Goal: Task Accomplishment & Management: Manage account settings

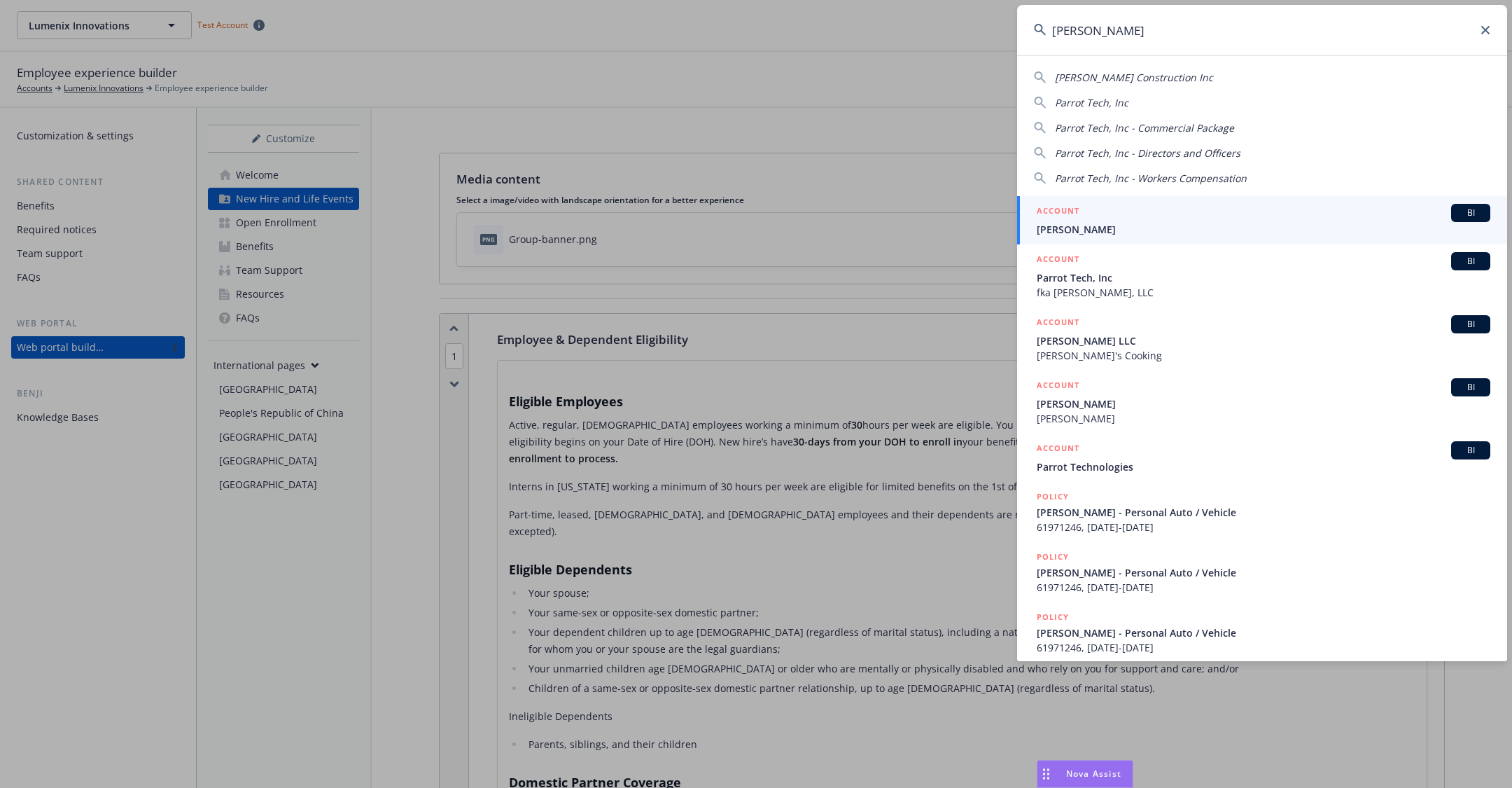
scroll to position [3141, 0]
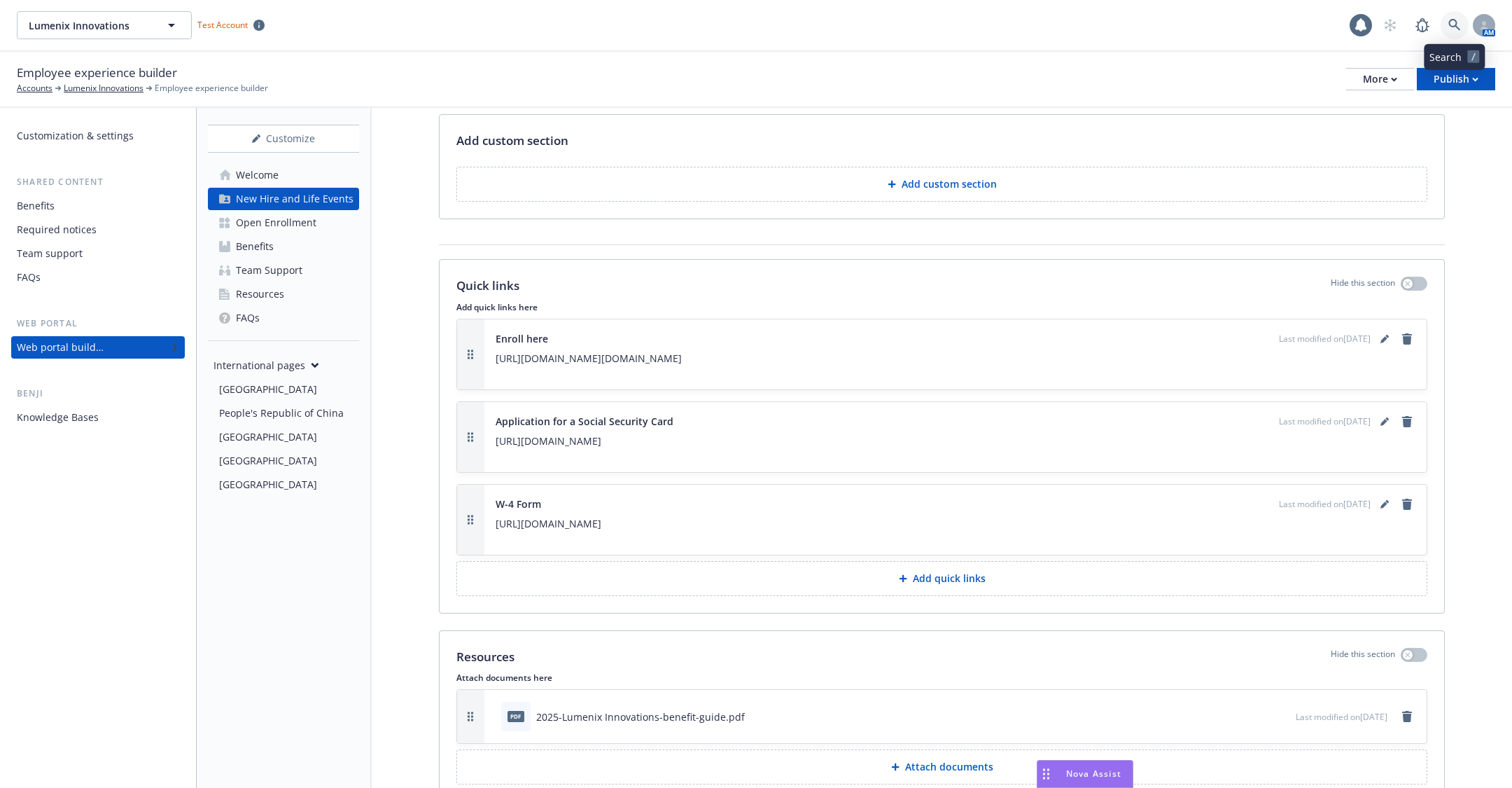
click at [1461, 17] on link at bounding box center [1455, 25] width 28 height 28
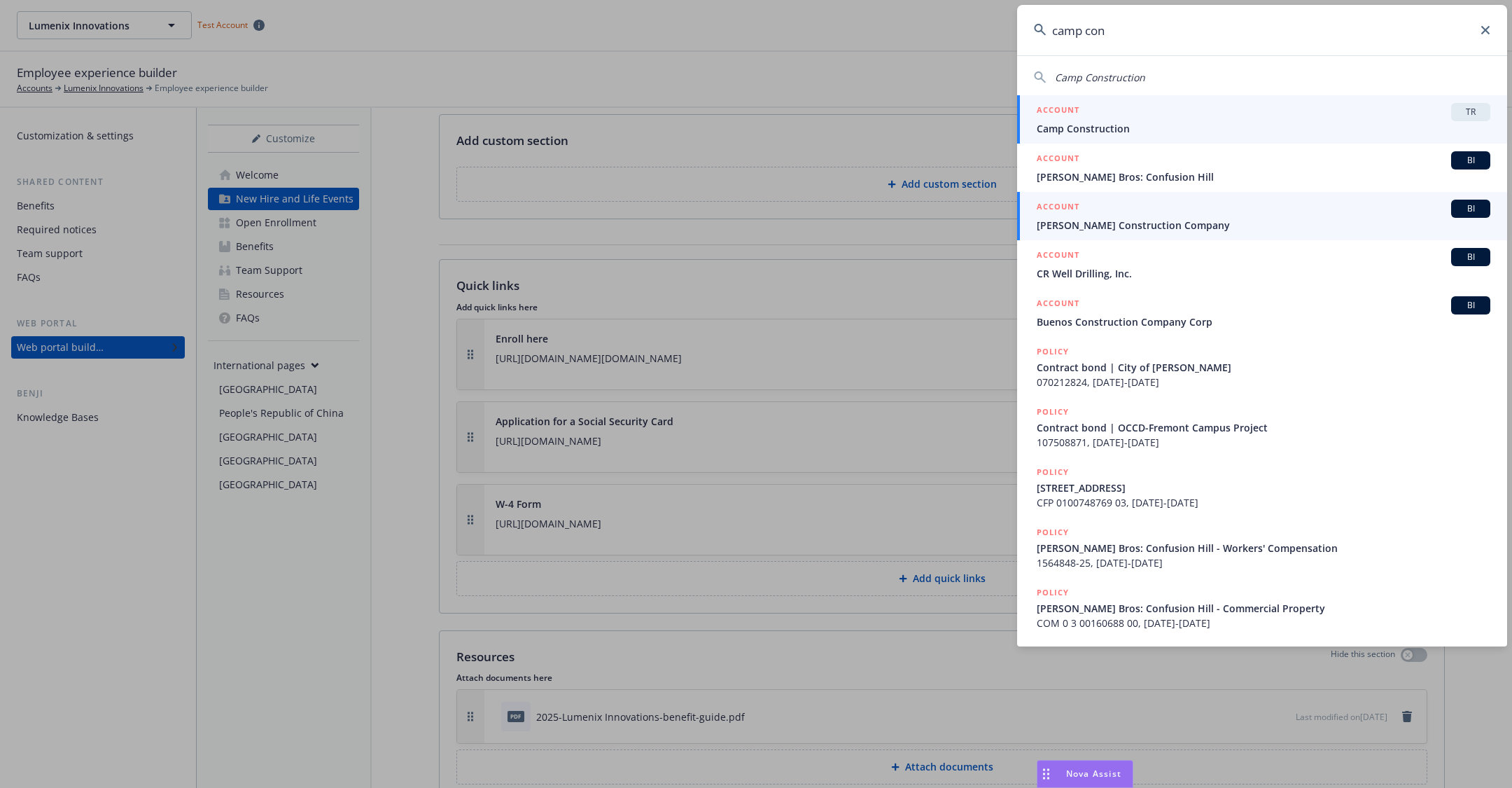
type input "camp con"
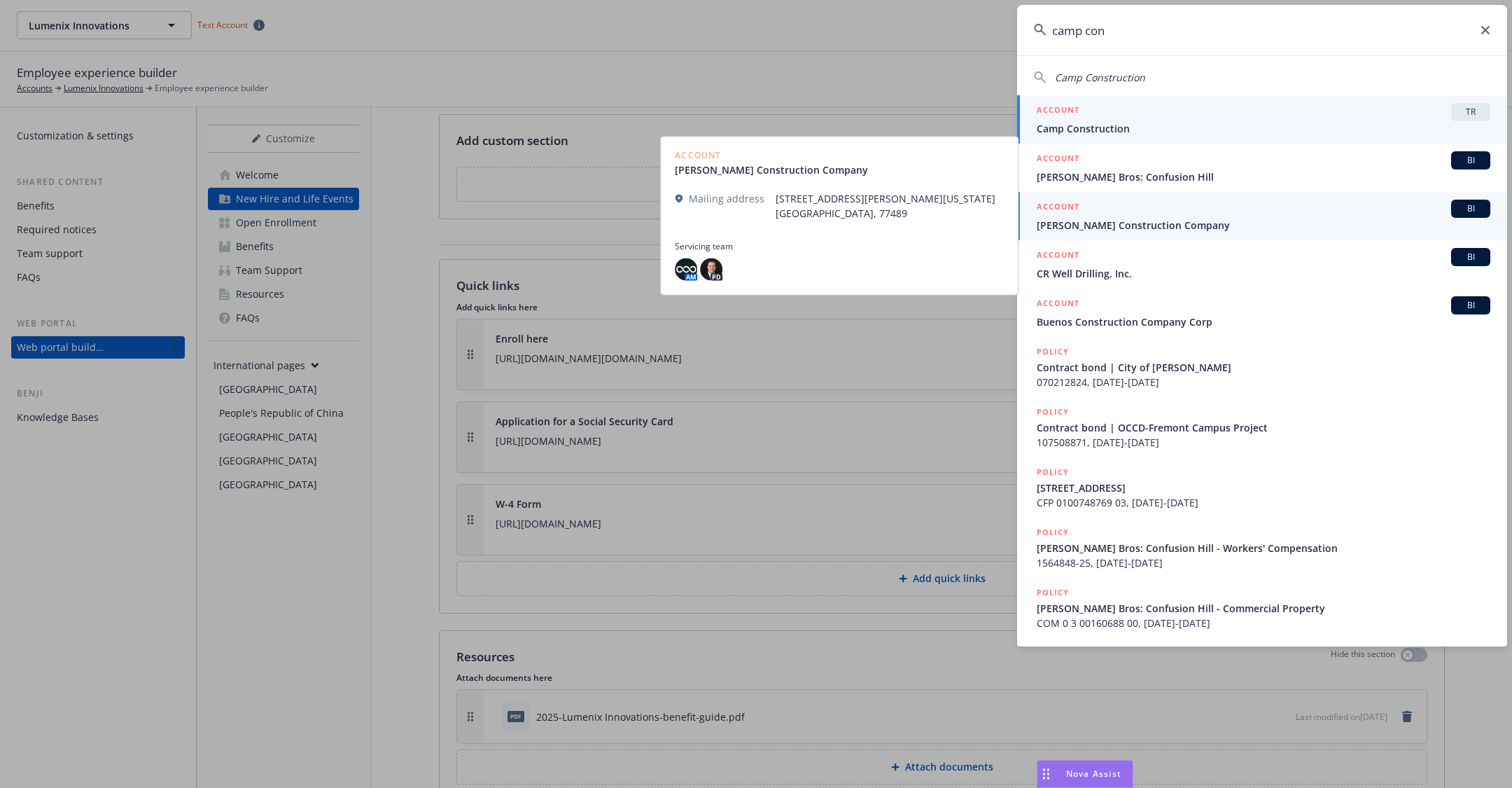
click at [1134, 130] on span "Camp Construction" at bounding box center [1264, 129] width 454 height 15
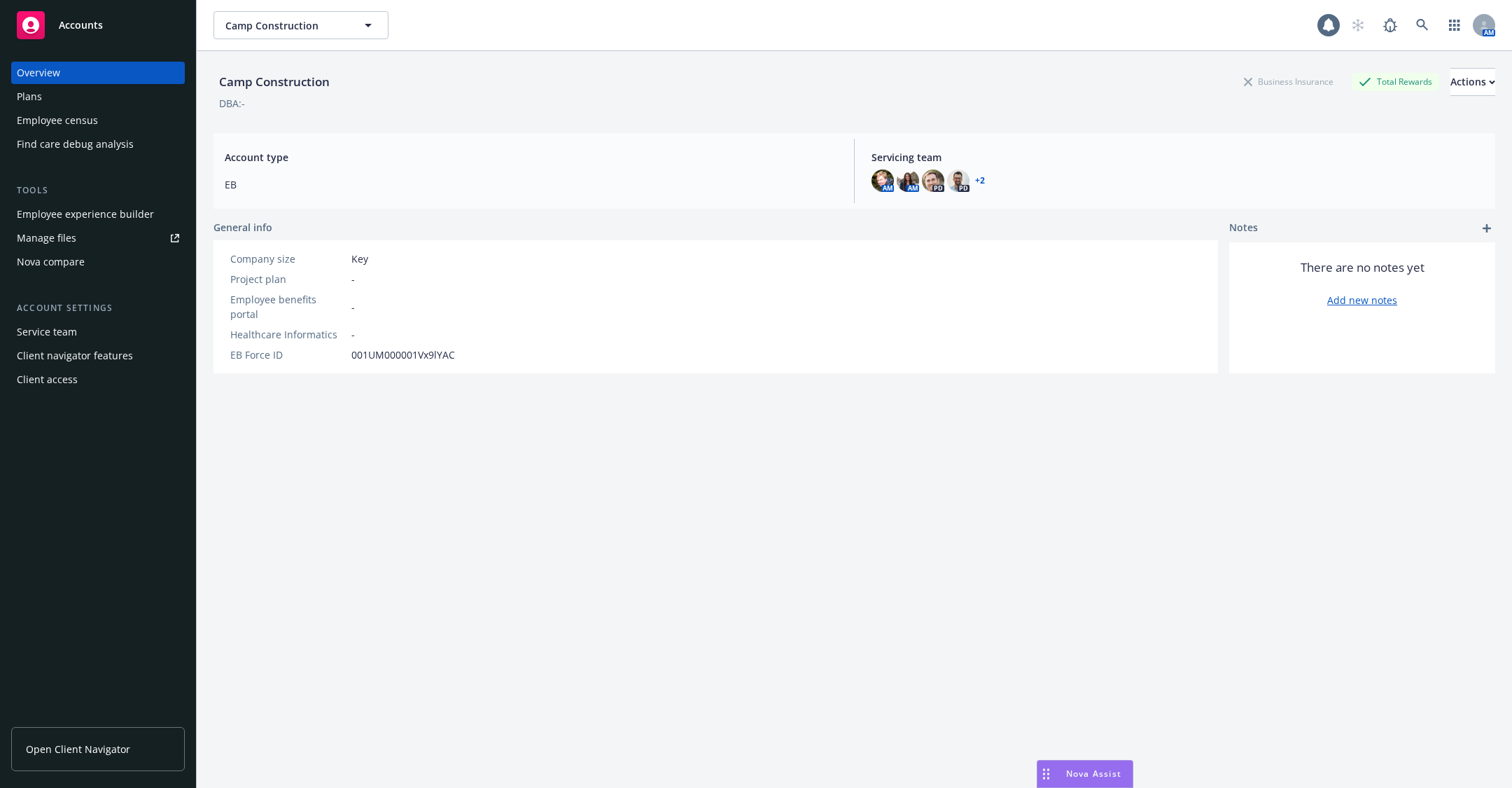
click at [100, 214] on div "Employee experience builder" at bounding box center [84, 214] width 137 height 22
click at [1415, 16] on link at bounding box center [1423, 25] width 28 height 28
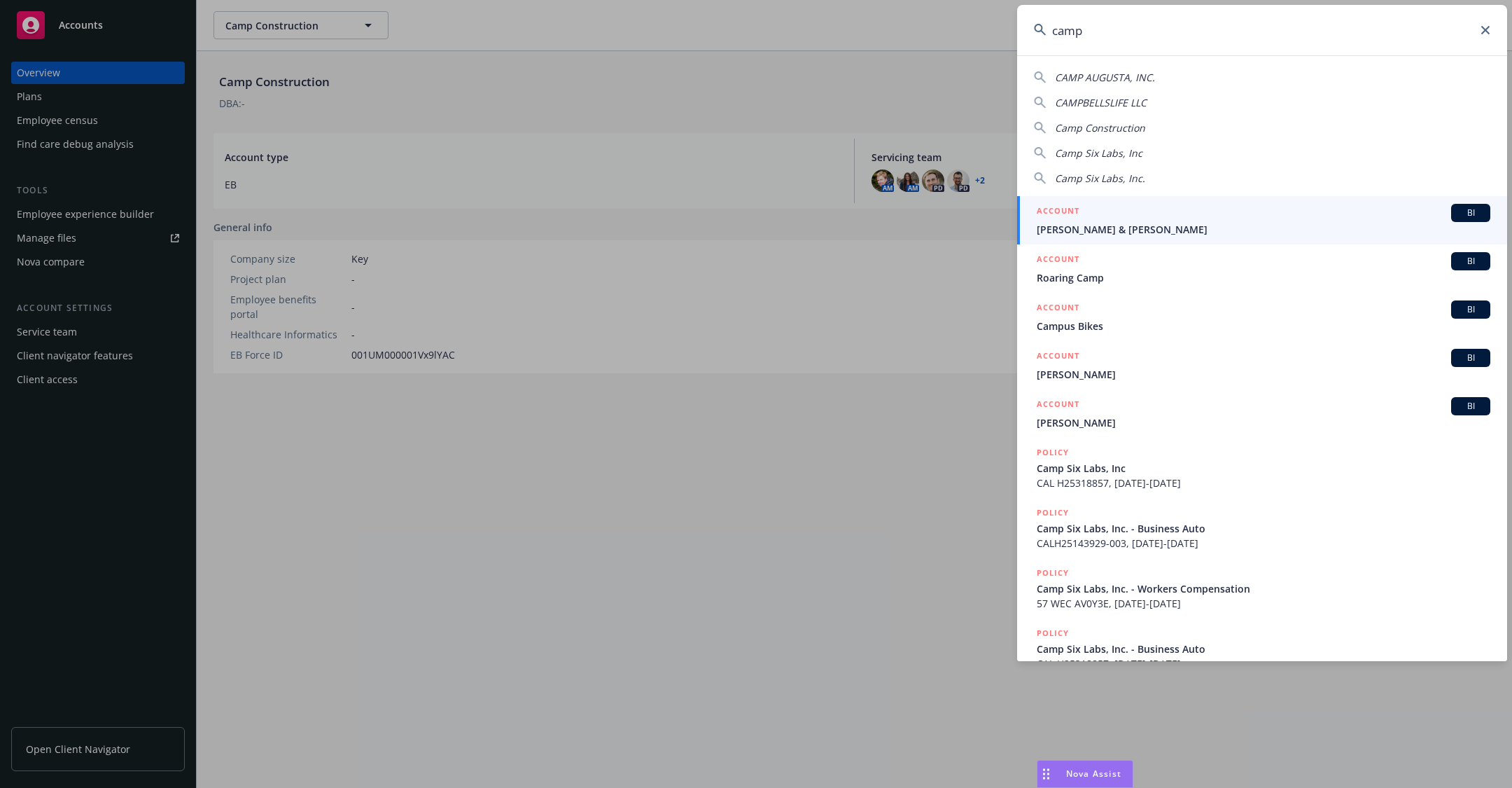
type input "camp"
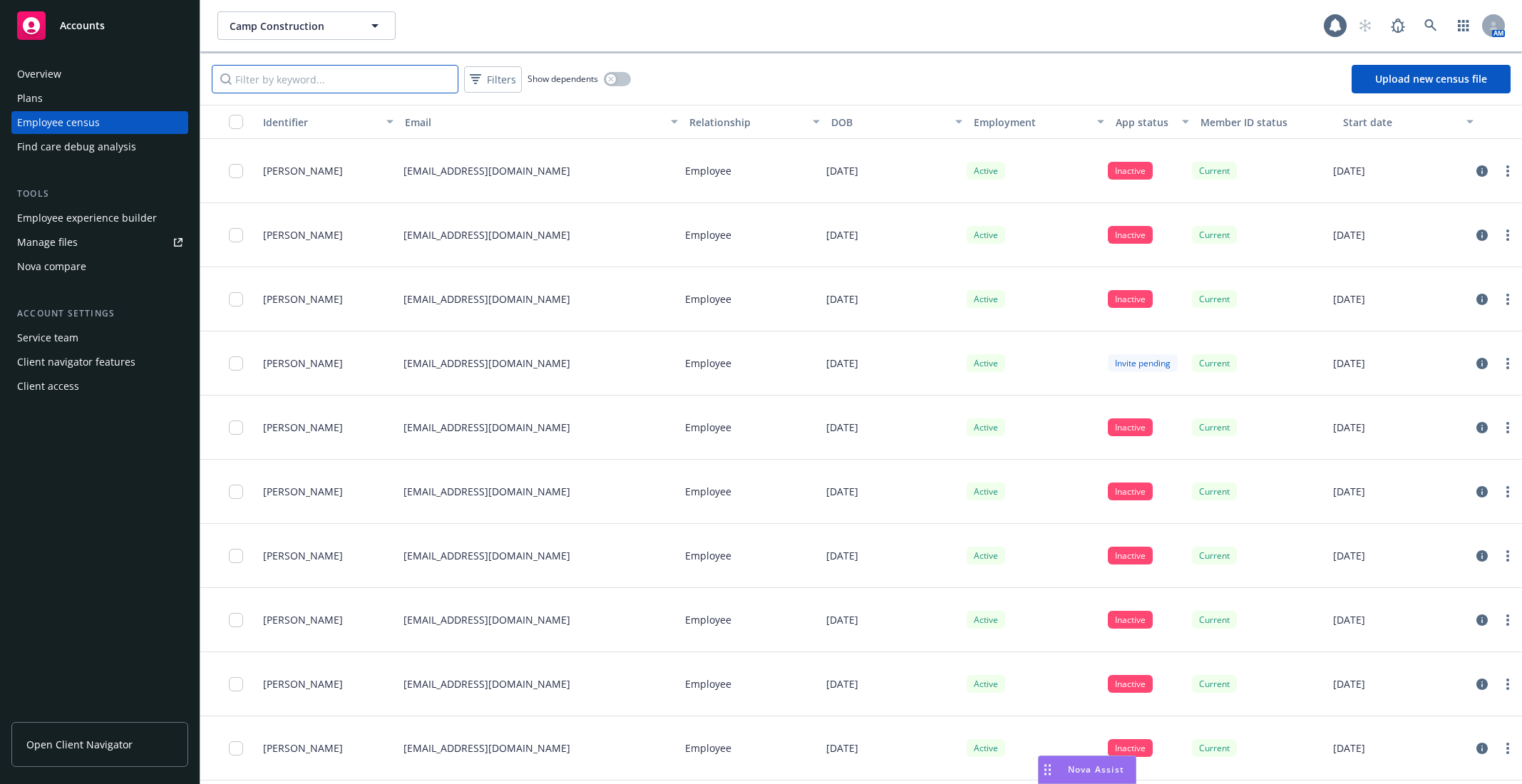
click at [377, 79] on input "Filter by keyword..." at bounding box center [336, 78] width 247 height 29
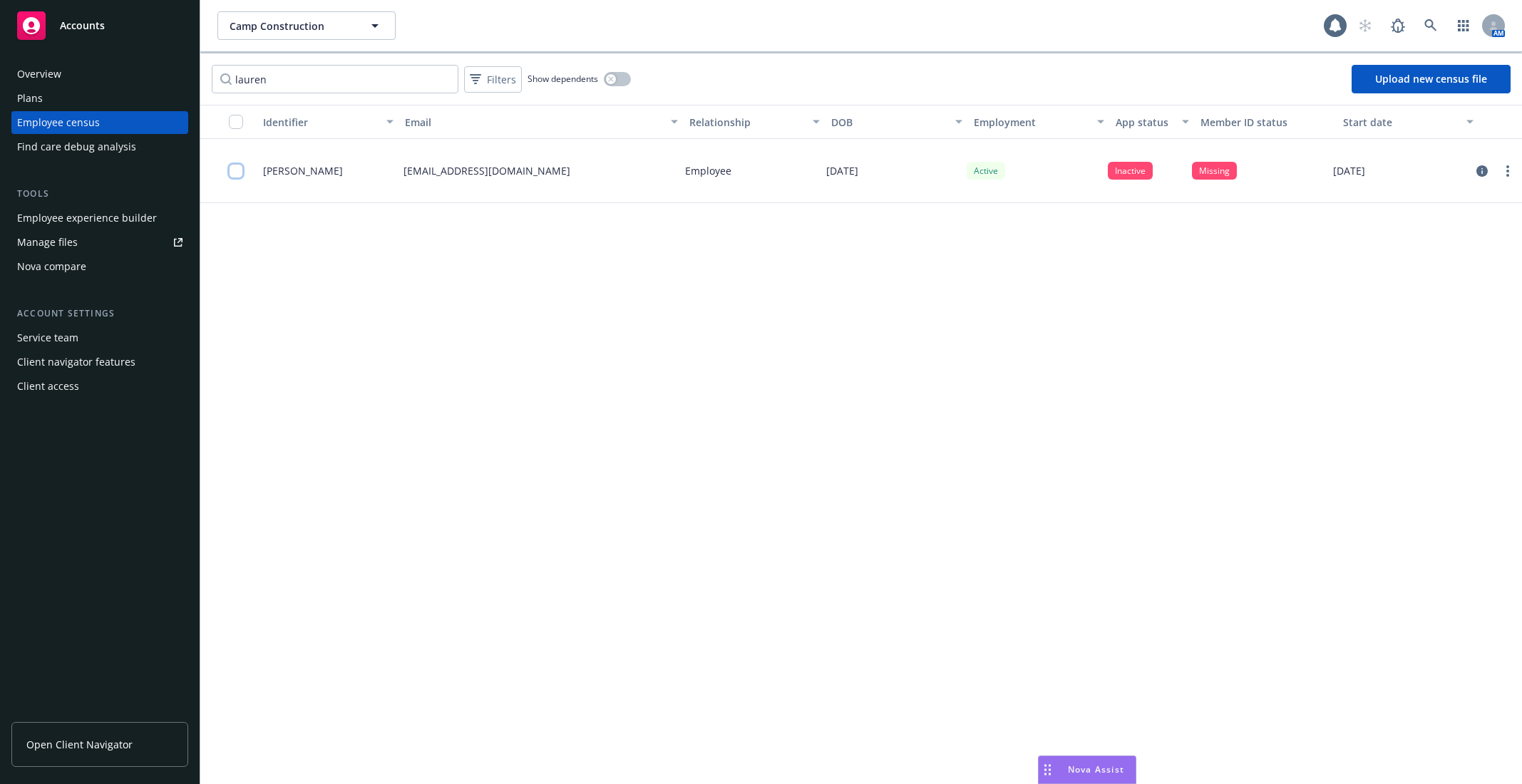
click at [242, 170] on input "checkbox" at bounding box center [236, 170] width 14 height 14
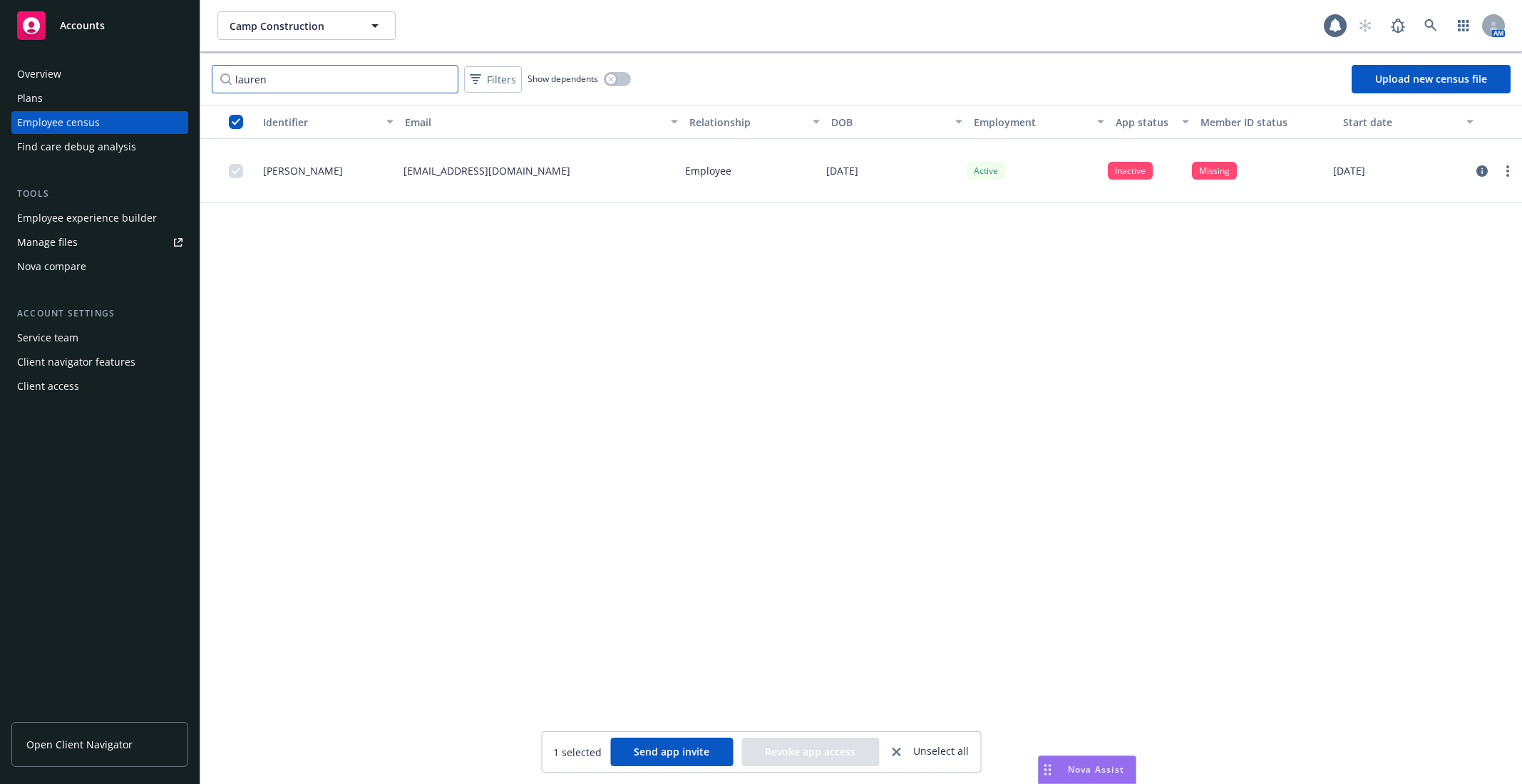
click at [327, 82] on input "lauren" at bounding box center [336, 78] width 247 height 29
type input "[PERSON_NAME]"
click at [107, 393] on div "Client access" at bounding box center [99, 386] width 165 height 22
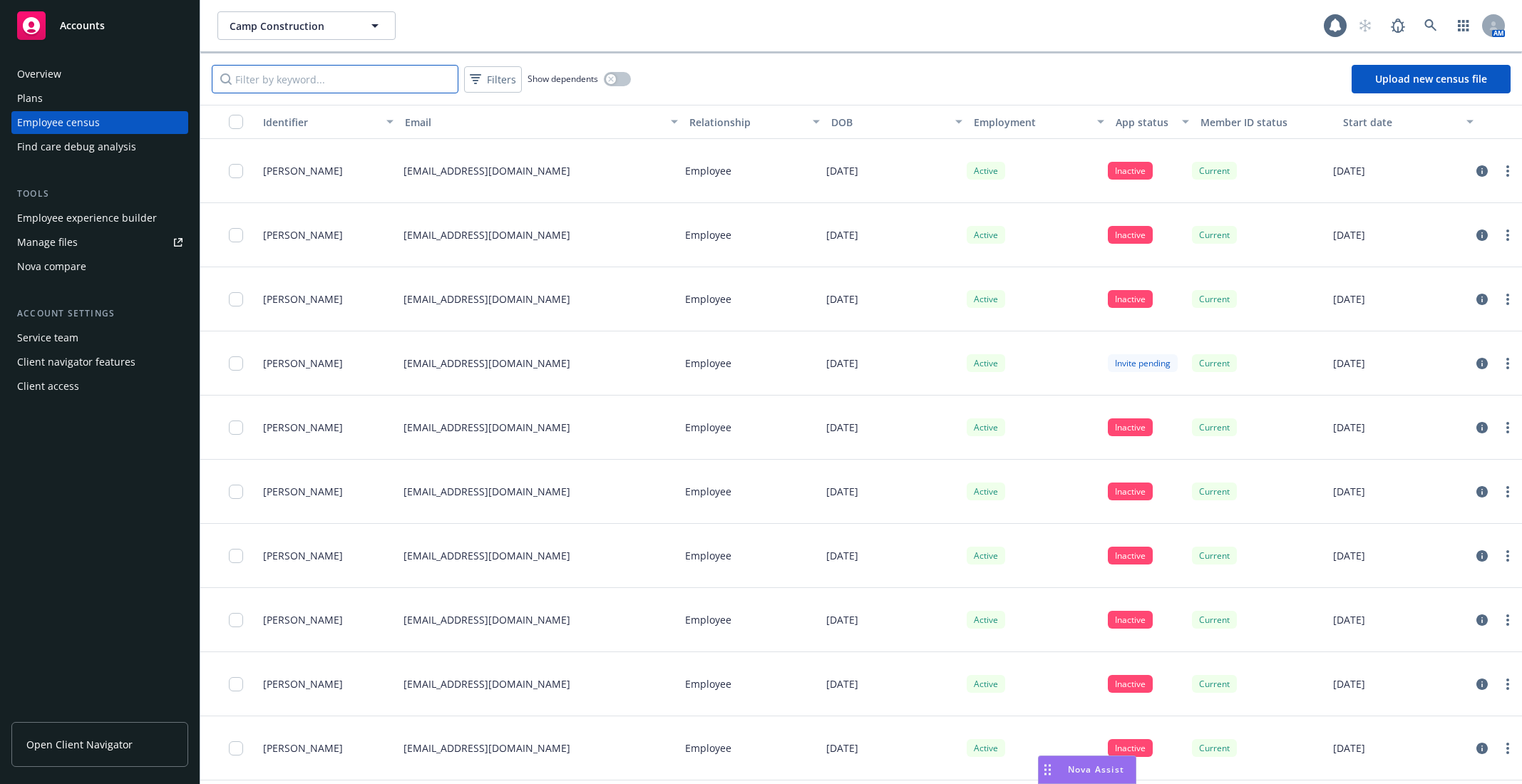
click at [302, 65] on input "Filter by keyword..." at bounding box center [336, 78] width 247 height 29
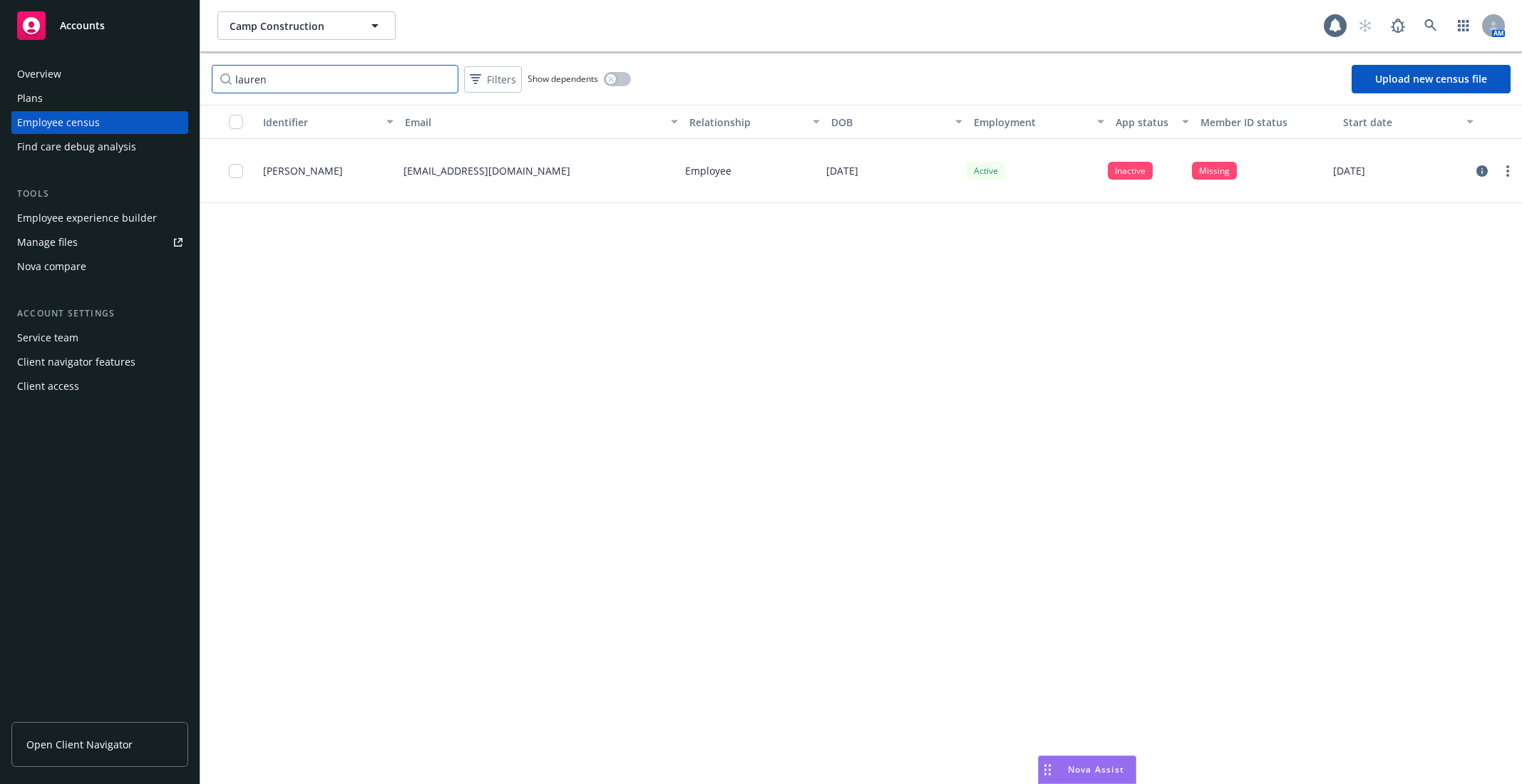
click at [312, 76] on input "lauren" at bounding box center [336, 78] width 247 height 29
click at [312, 76] on input "[PERSON_NAME]" at bounding box center [336, 78] width 247 height 29
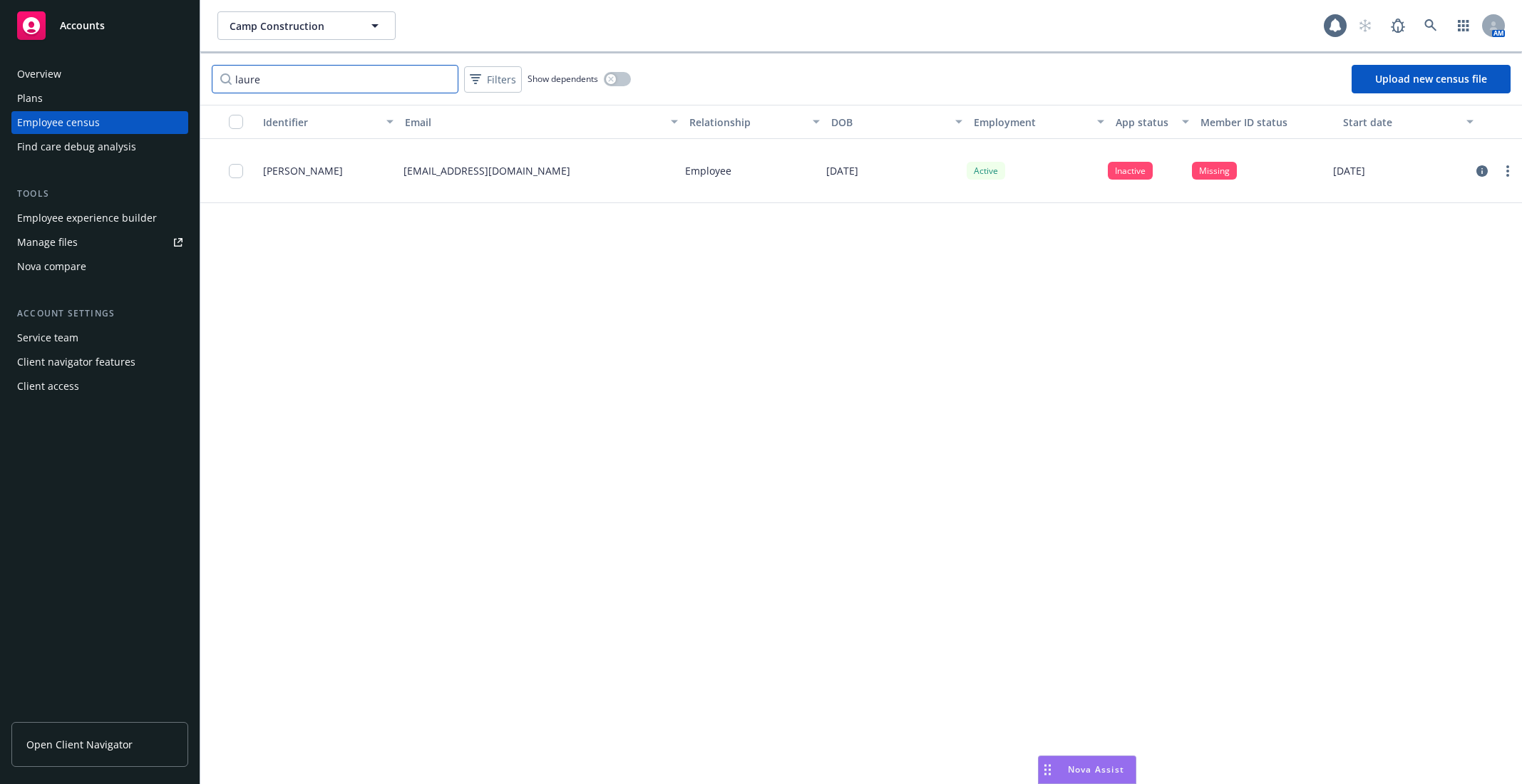
click at [343, 77] on input "laure" at bounding box center [336, 78] width 247 height 29
click at [524, 176] on p "[EMAIL_ADDRESS][DOMAIN_NAME]" at bounding box center [487, 171] width 166 height 15
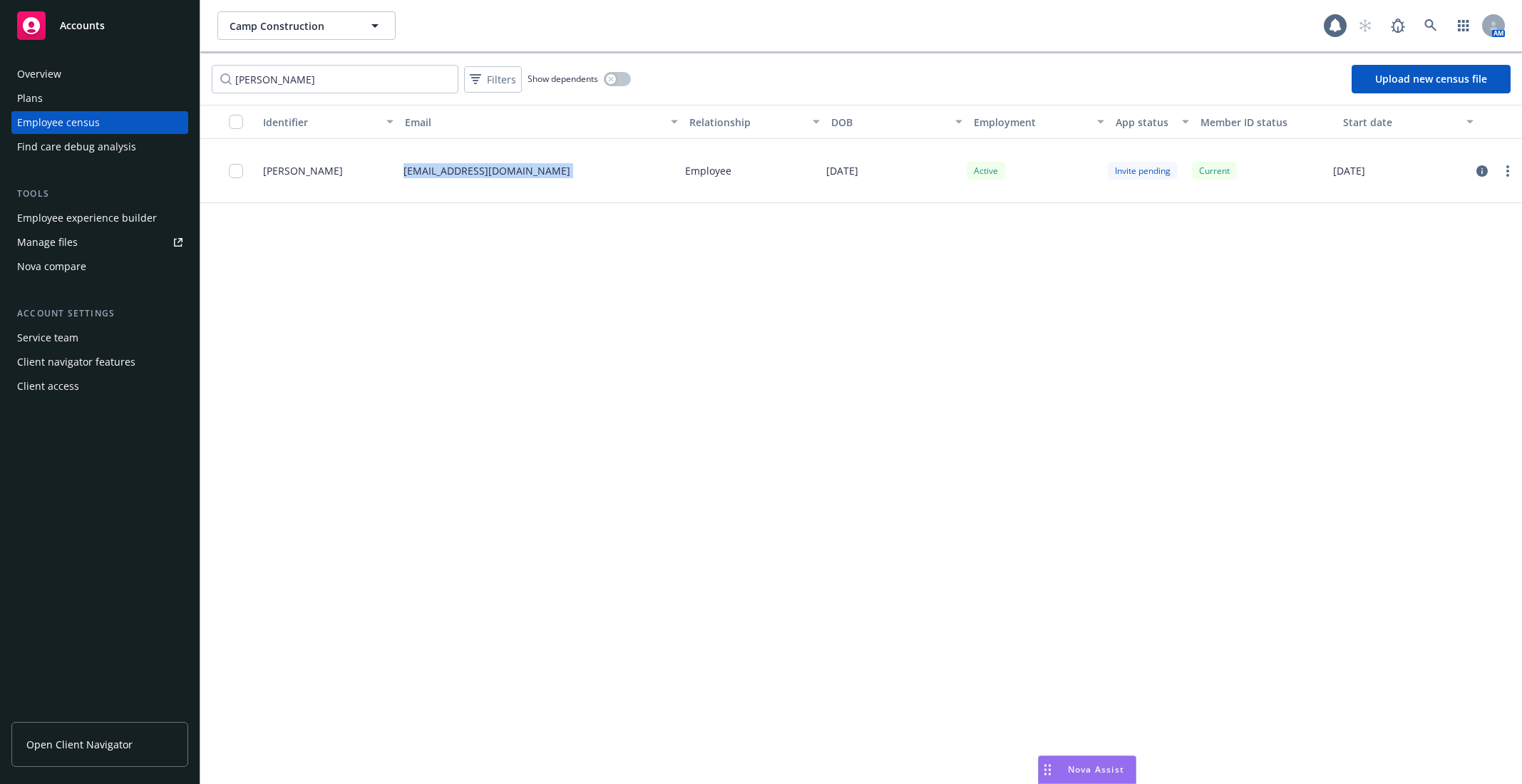
copy p "[EMAIL_ADDRESS][DOMAIN_NAME]"
click at [377, 89] on input "[PERSON_NAME]" at bounding box center [336, 78] width 247 height 29
click at [232, 173] on input "checkbox" at bounding box center [236, 170] width 14 height 14
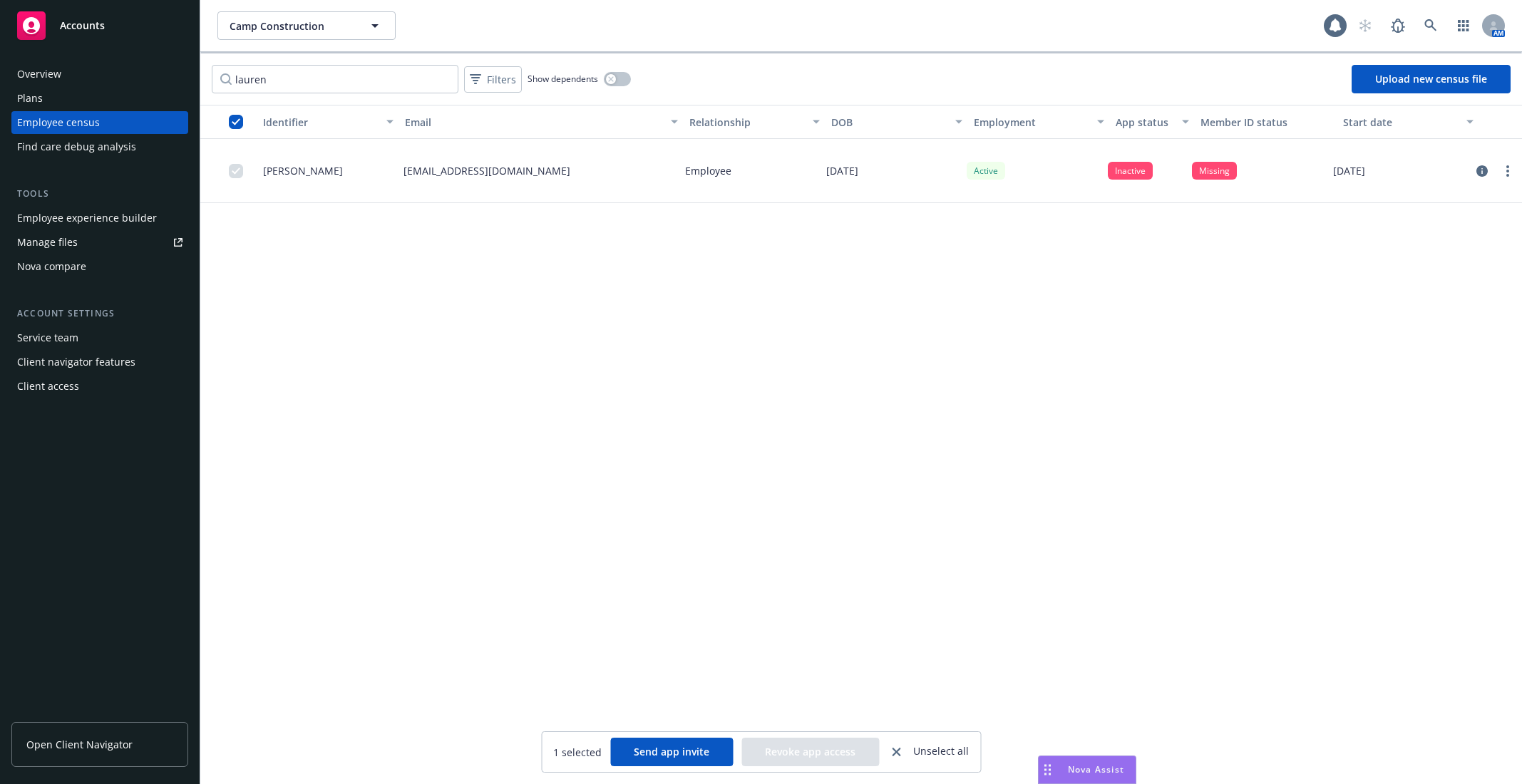
click at [665, 752] on button "Send app invite" at bounding box center [671, 751] width 122 height 29
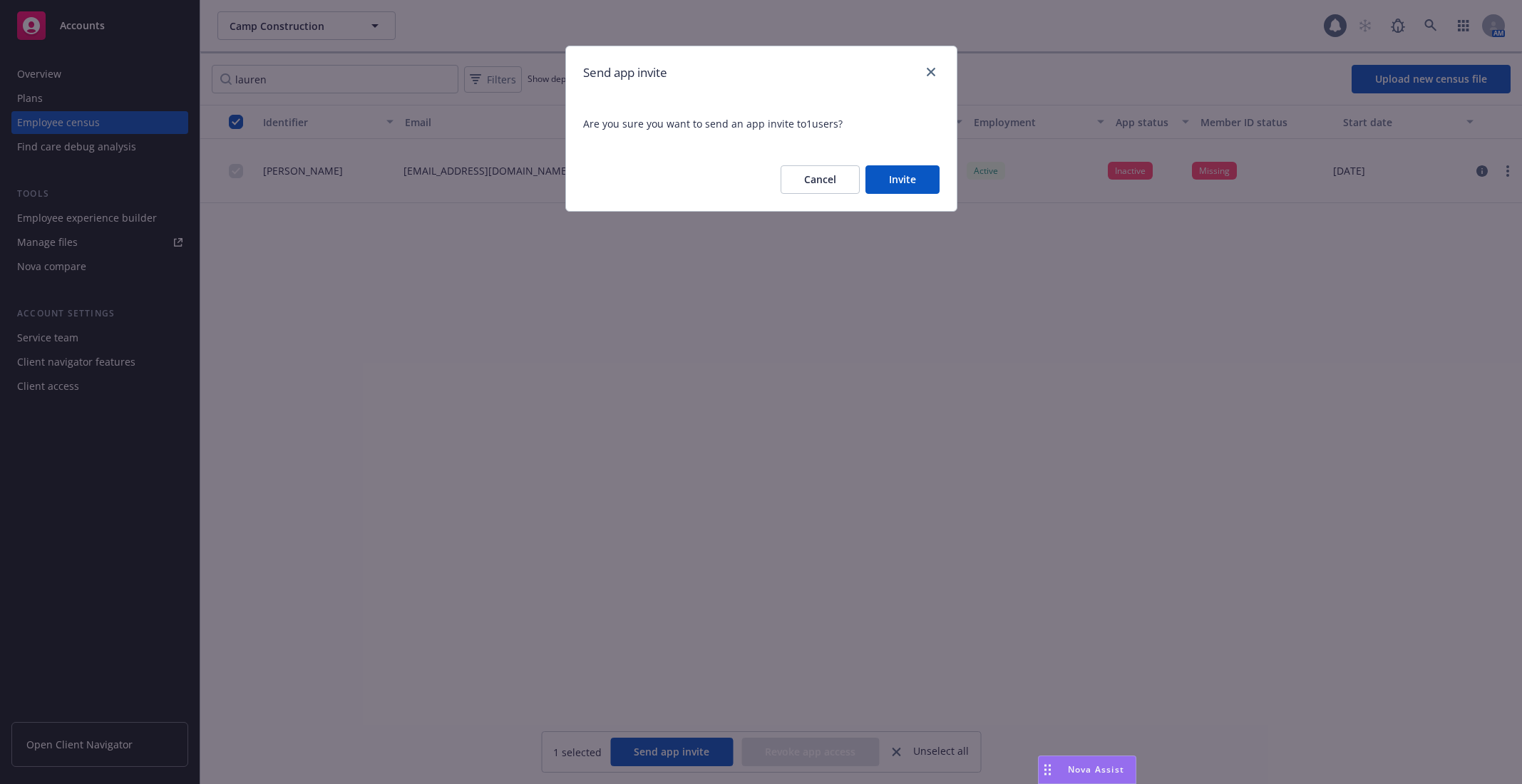
click at [880, 178] on button "Invite" at bounding box center [902, 179] width 74 height 29
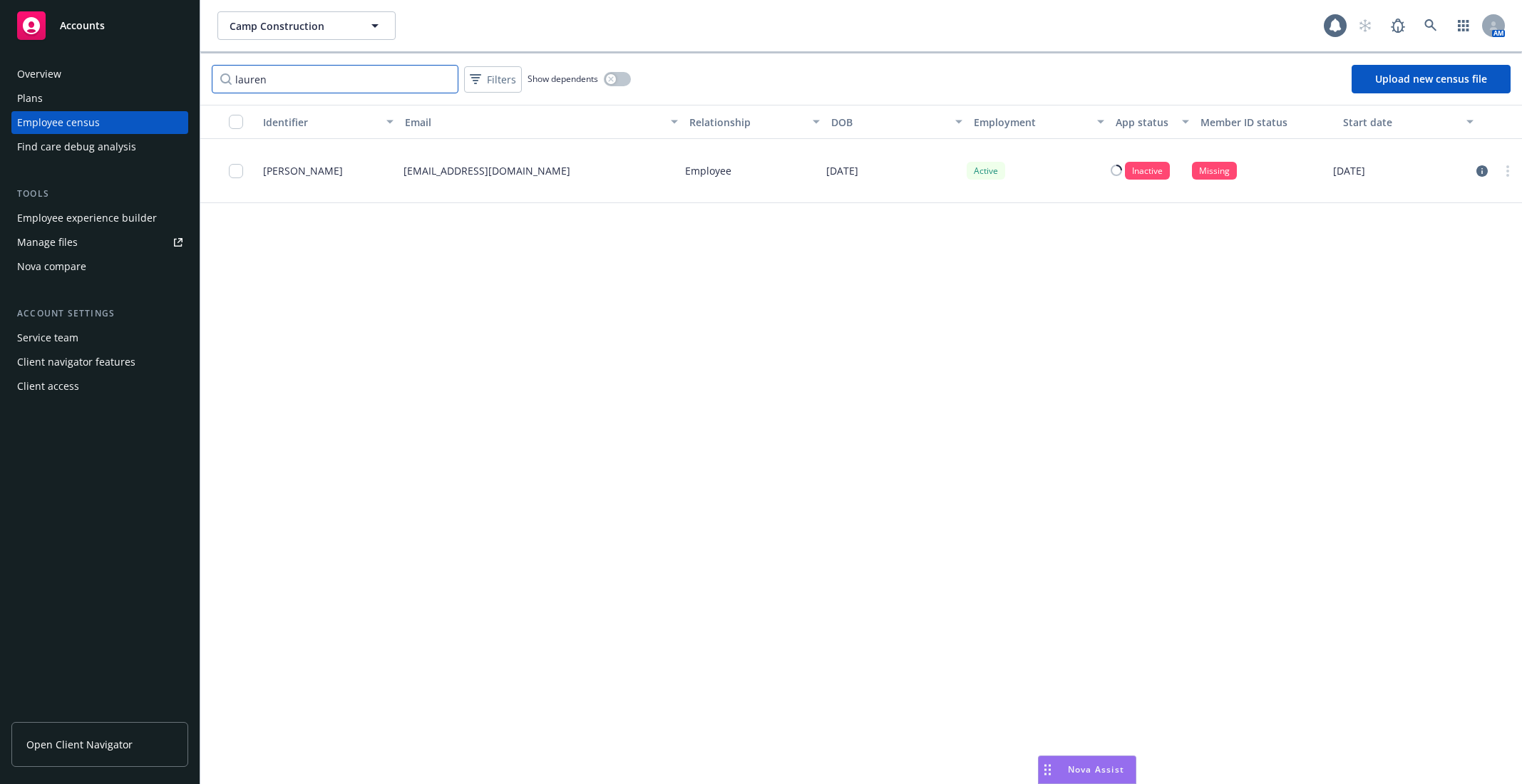
click at [408, 85] on input "lauren" at bounding box center [336, 78] width 247 height 29
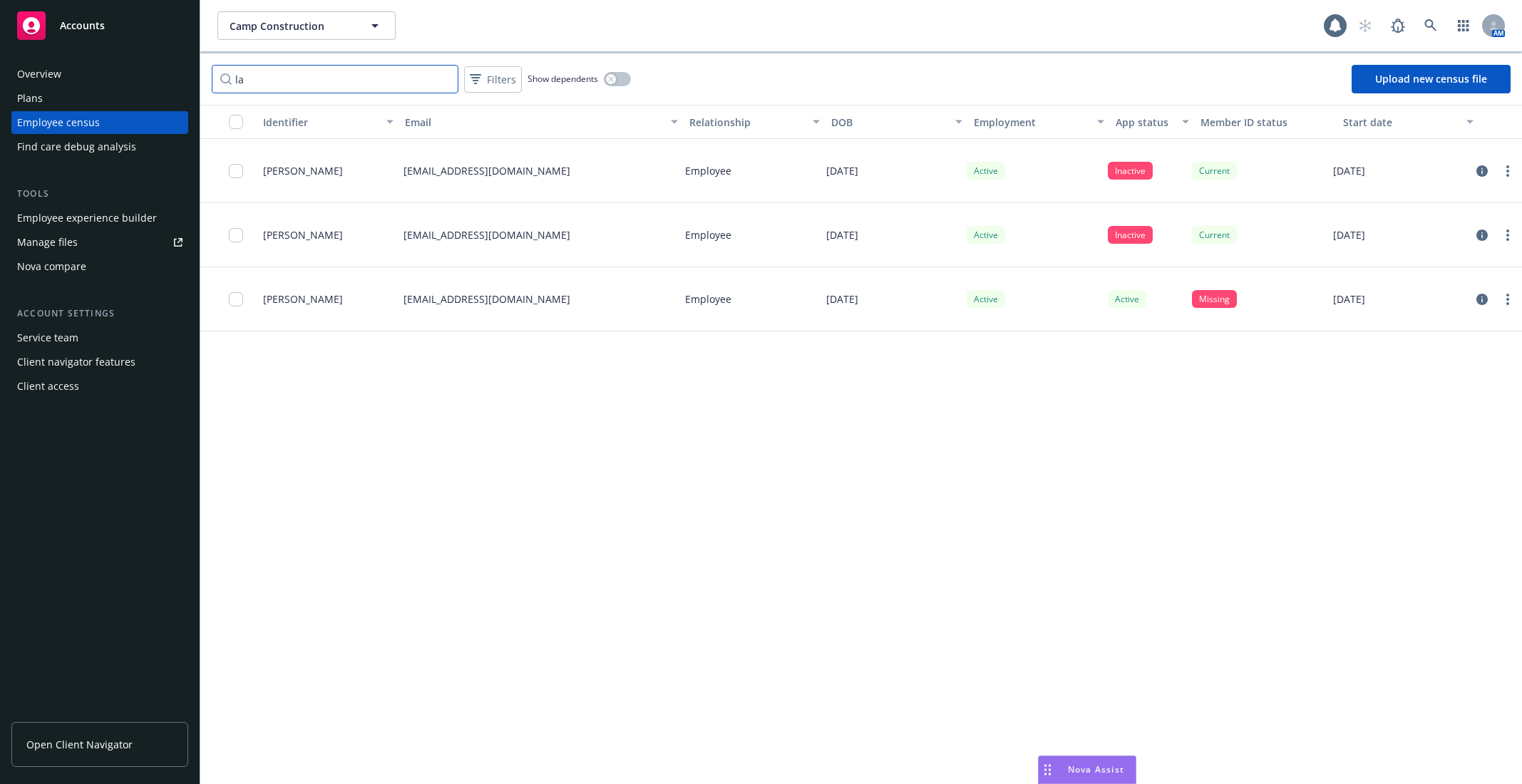
type input "l"
click at [353, 85] on input "[PERSON_NAME]" at bounding box center [336, 78] width 247 height 29
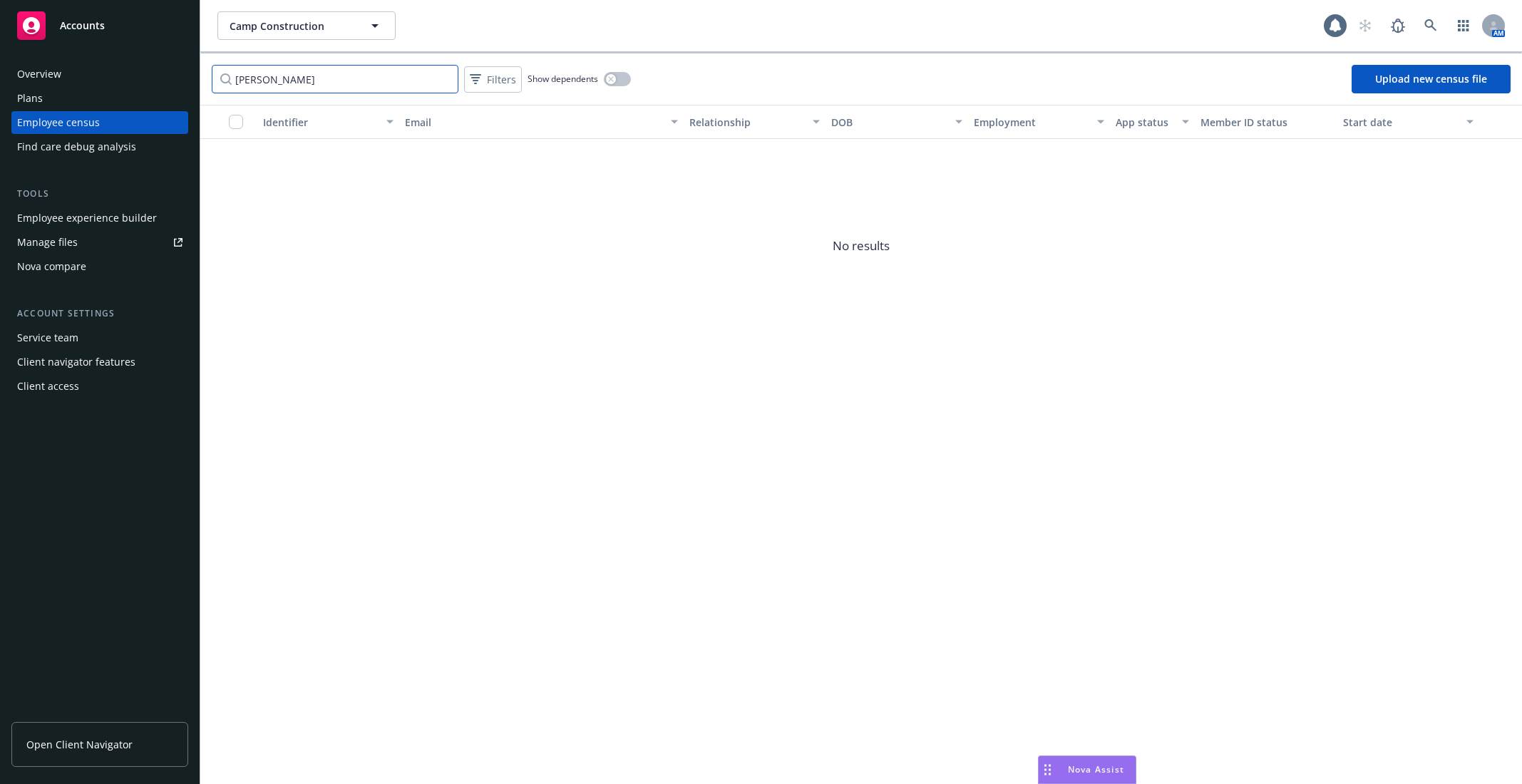
click at [292, 79] on input "[PERSON_NAME]" at bounding box center [336, 78] width 247 height 29
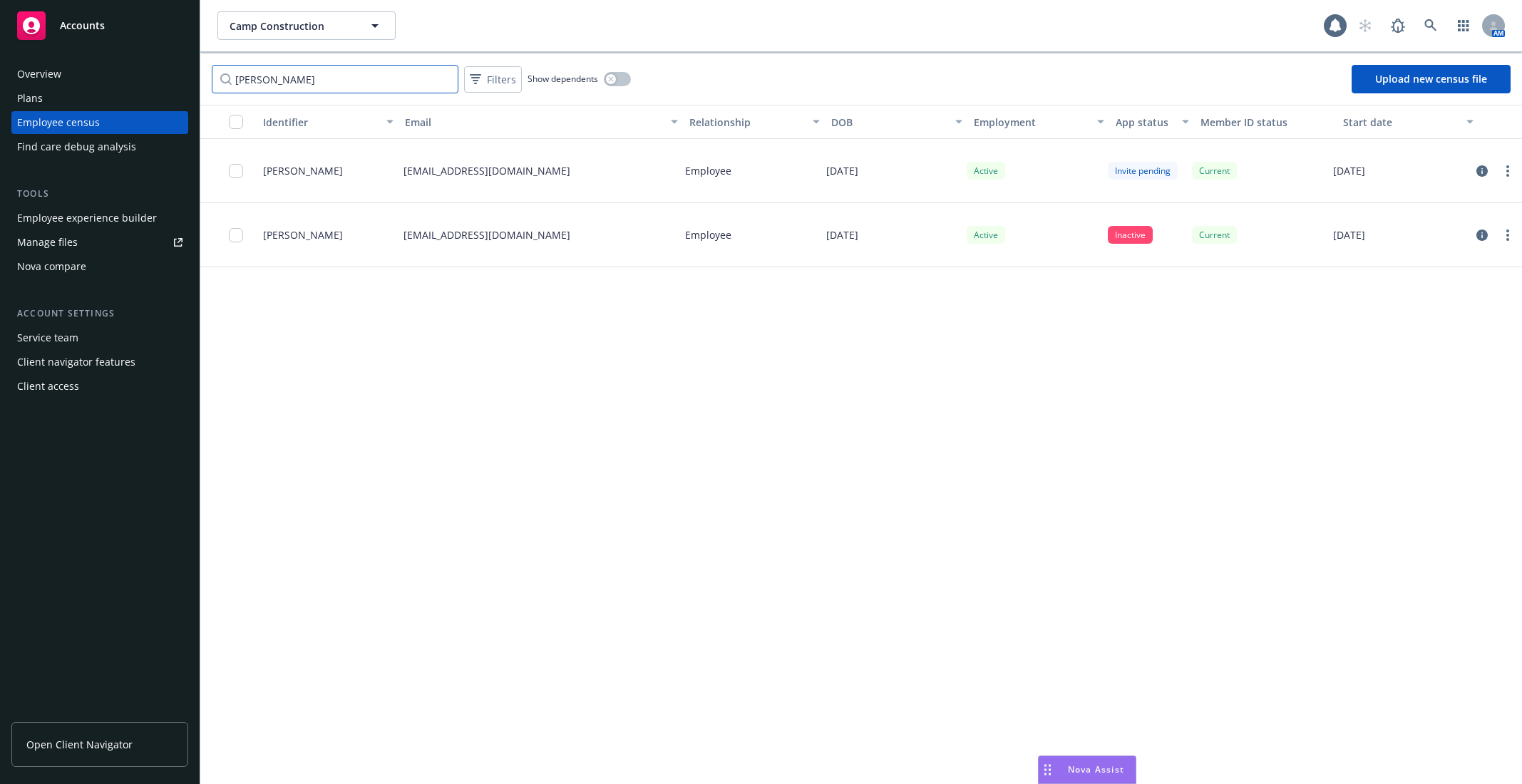
click at [321, 82] on input "[PERSON_NAME]" at bounding box center [336, 78] width 247 height 29
click at [335, 74] on input "[PERSON_NAME]" at bounding box center [336, 78] width 247 height 29
click at [325, 79] on input "[PERSON_NAME]" at bounding box center [336, 78] width 247 height 29
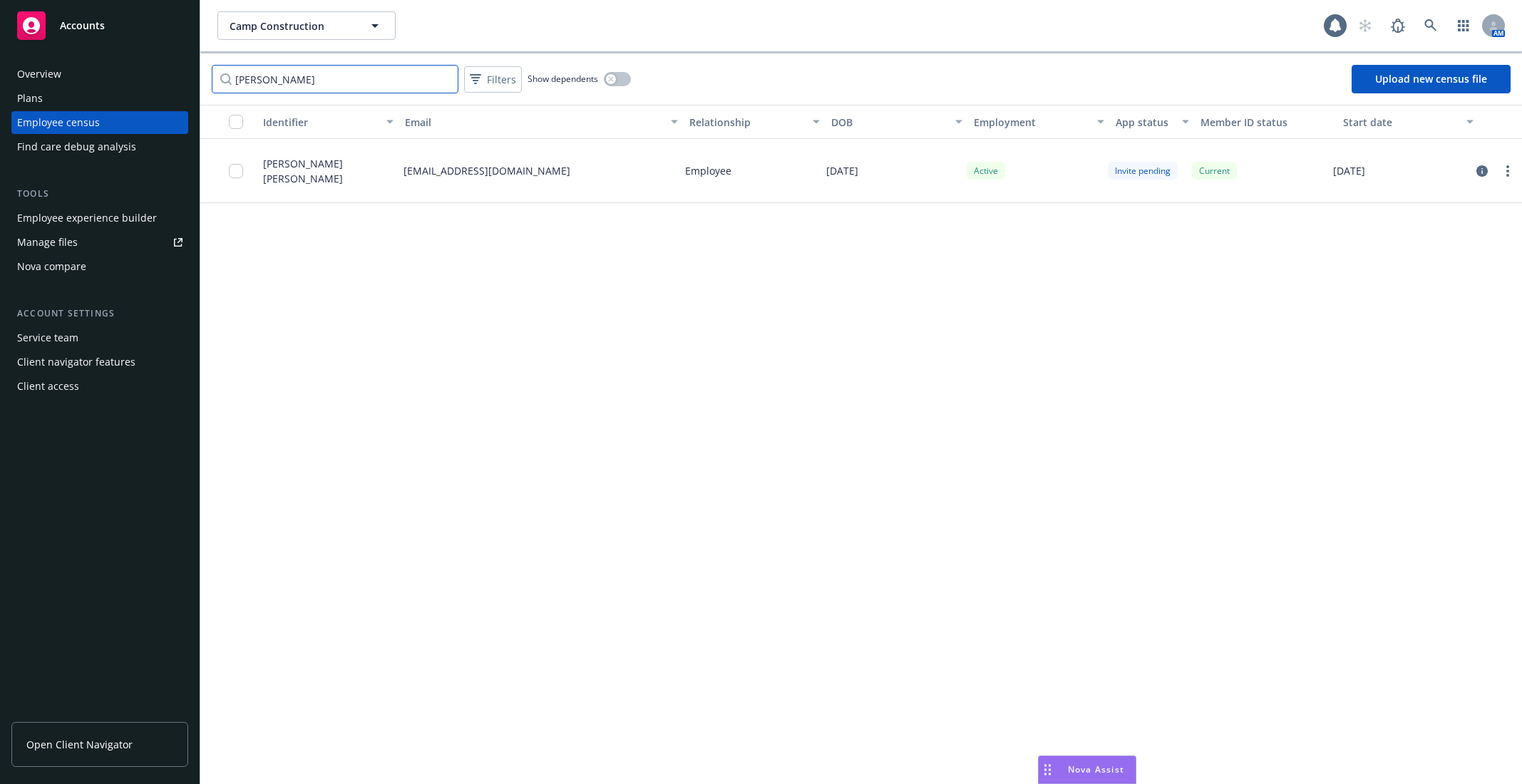
click at [325, 79] on input "[PERSON_NAME]" at bounding box center [336, 78] width 247 height 29
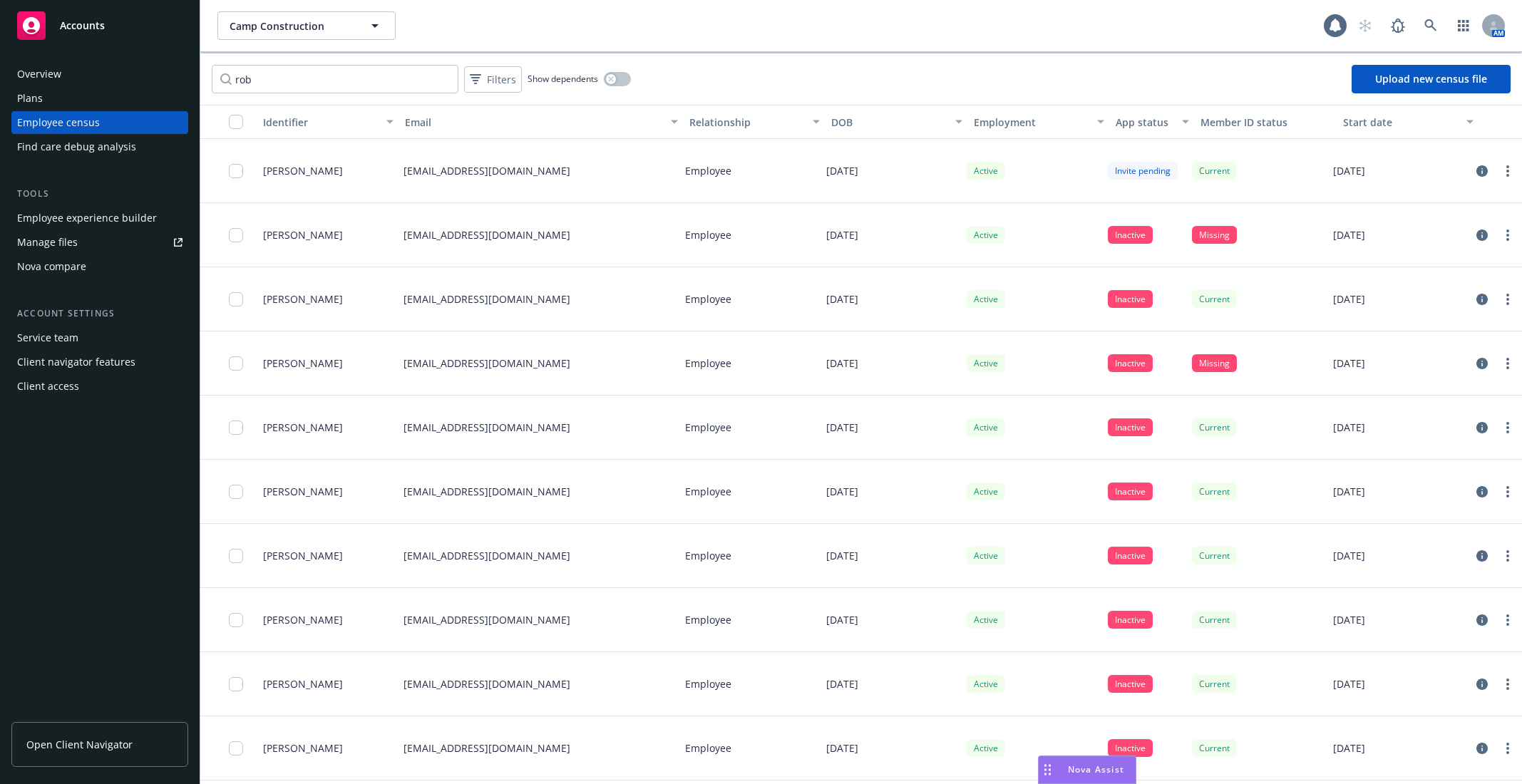
drag, startPoint x: 607, startPoint y: 182, endPoint x: 557, endPoint y: 171, distance: 51.2
click at [545, 179] on div "[EMAIL_ADDRESS][DOMAIN_NAME]" at bounding box center [538, 171] width 281 height 64
drag, startPoint x: 567, startPoint y: 167, endPoint x: 449, endPoint y: 167, distance: 118.0
click at [449, 167] on div "[EMAIL_ADDRESS][DOMAIN_NAME]" at bounding box center [538, 171] width 281 height 64
copy p "@[DOMAIN_NAME]"
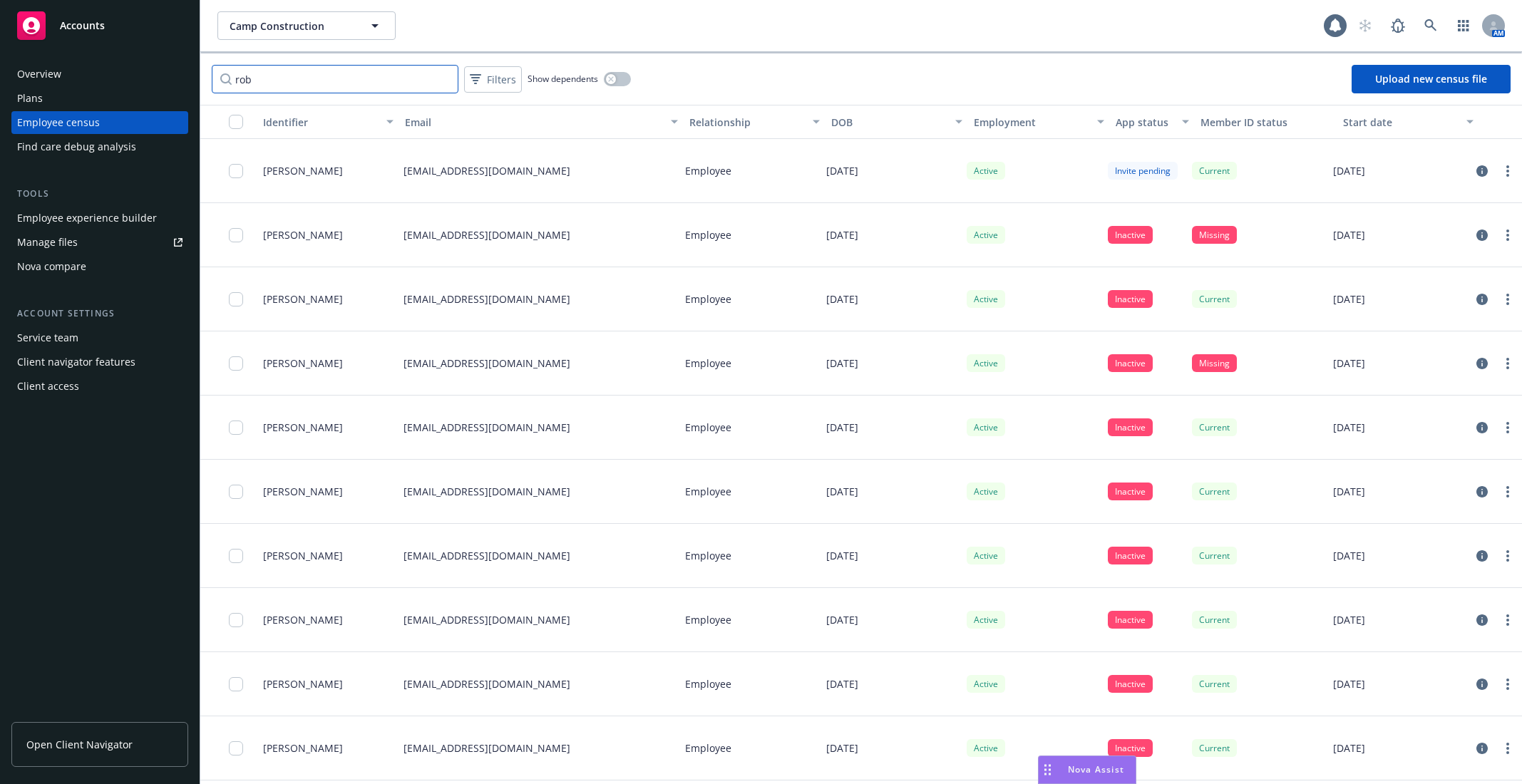
click at [328, 77] on input "rob" at bounding box center [336, 78] width 247 height 29
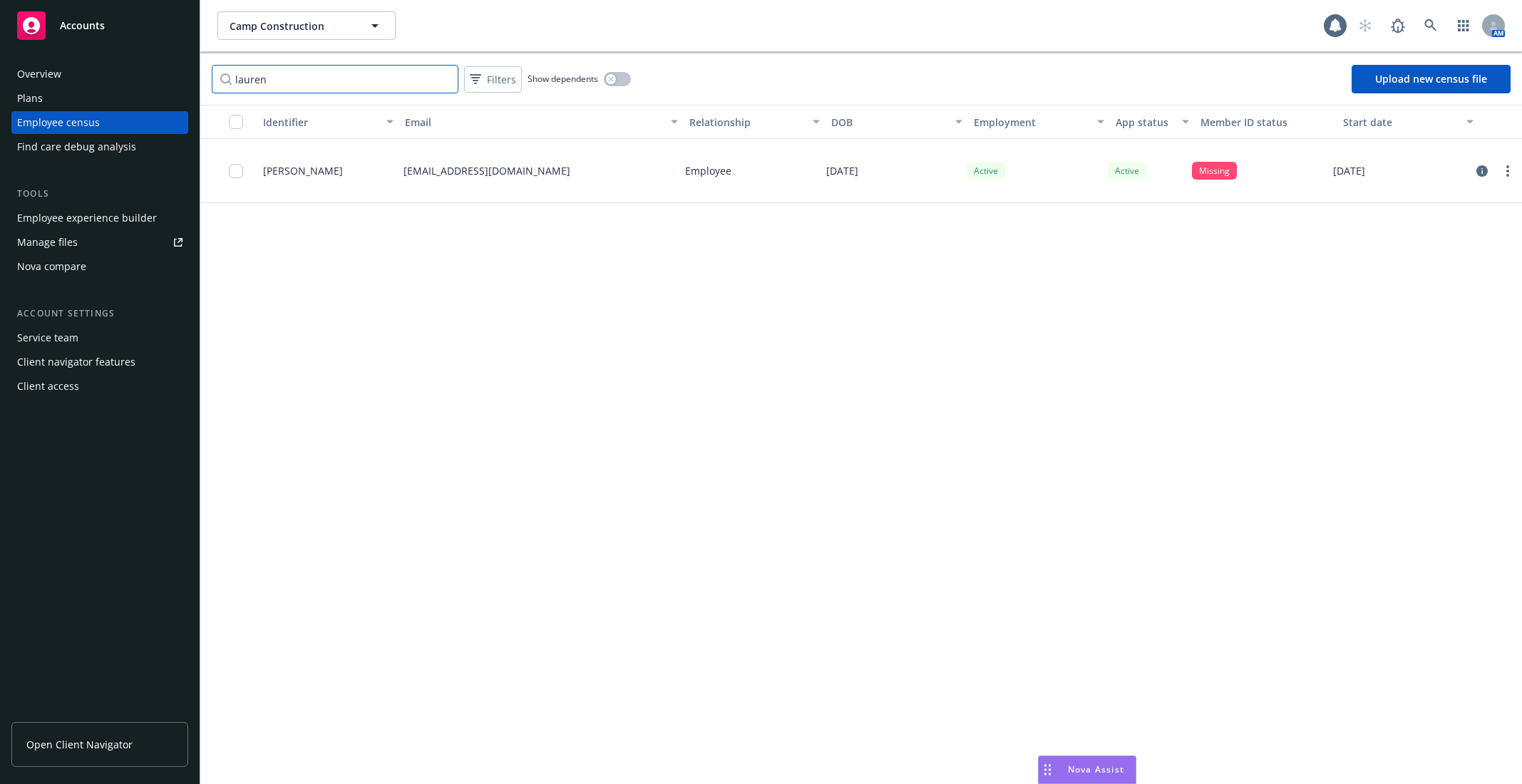
type input "lauren"
